Goal: Task Accomplishment & Management: Manage account settings

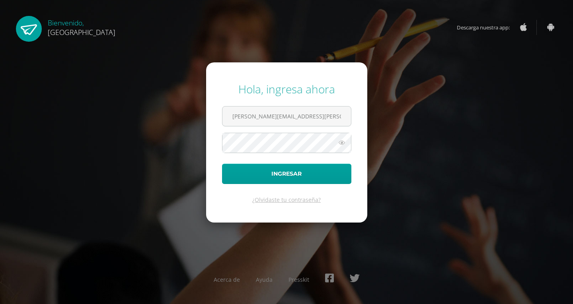
type input "[PERSON_NAME][EMAIL_ADDRESS][PERSON_NAME][DOMAIN_NAME]"
click at [342, 141] on icon at bounding box center [342, 143] width 10 height 10
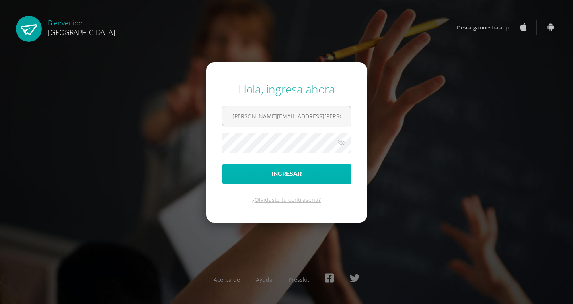
click at [287, 174] on button "Ingresar" at bounding box center [286, 174] width 129 height 20
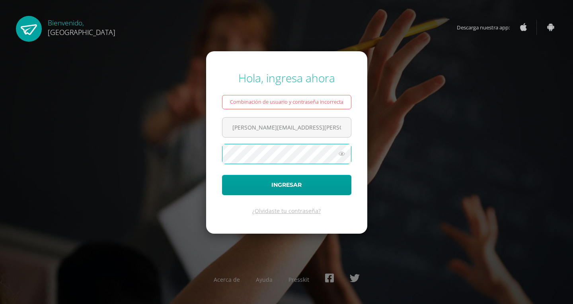
click at [344, 154] on icon at bounding box center [342, 154] width 10 height 10
click at [343, 155] on icon at bounding box center [341, 154] width 11 height 10
click at [343, 153] on icon at bounding box center [342, 154] width 10 height 10
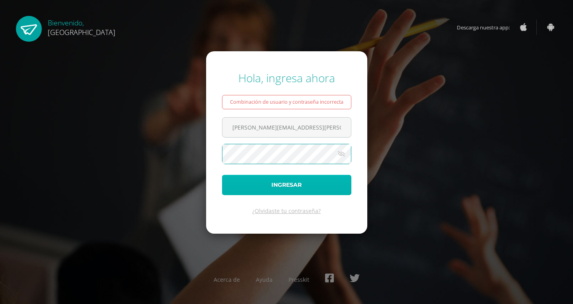
click at [249, 187] on button "Ingresar" at bounding box center [286, 185] width 129 height 20
